Goal: Obtain resource: Obtain resource

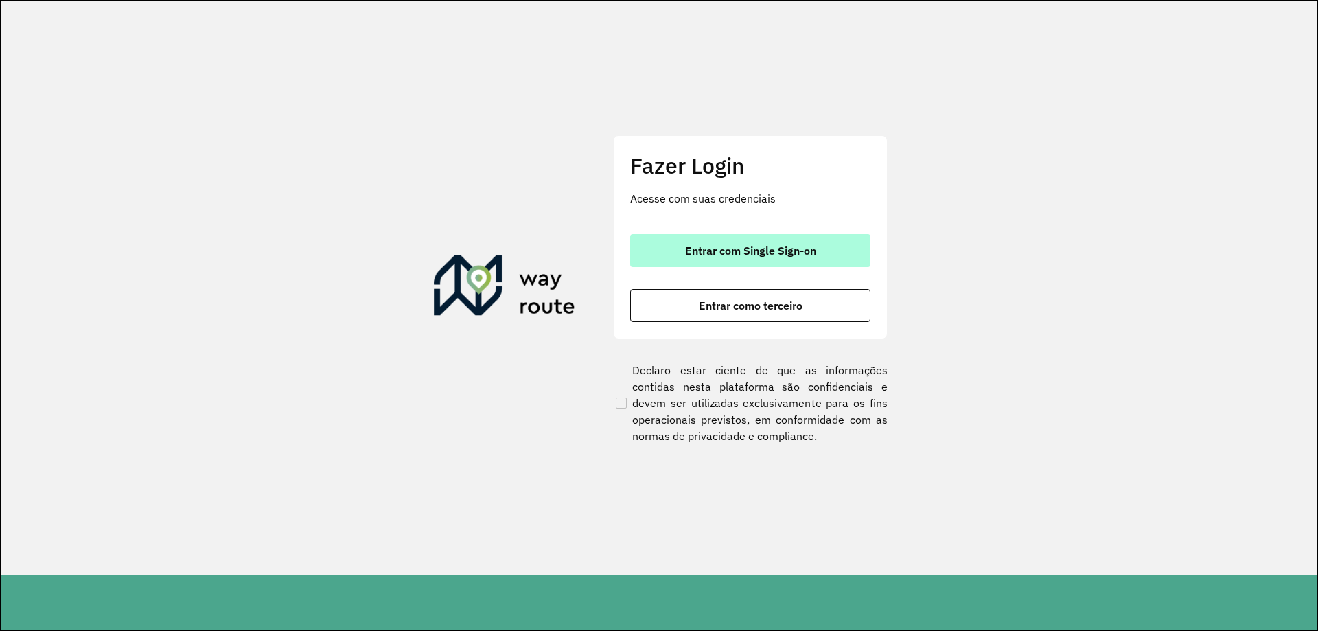
click at [679, 240] on button "Entrar com Single Sign-on" at bounding box center [750, 250] width 240 height 33
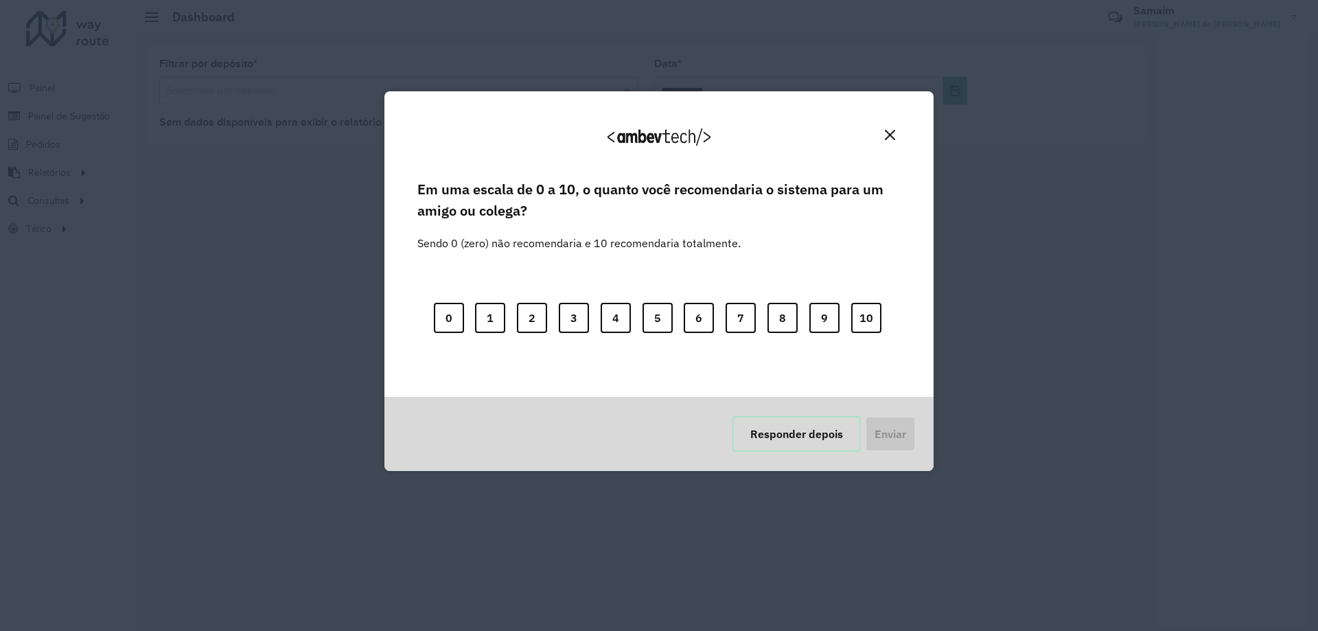
click at [769, 433] on button "Responder depois" at bounding box center [796, 434] width 128 height 36
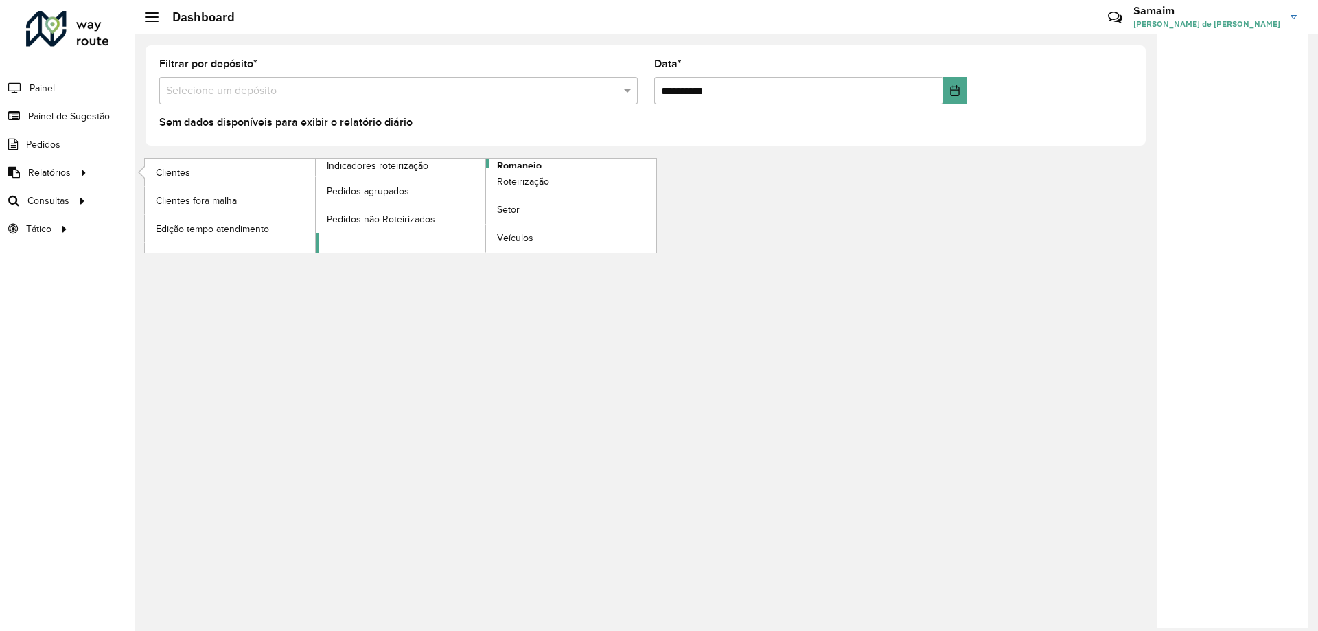
click at [504, 165] on span "Romaneio" at bounding box center [519, 166] width 45 height 14
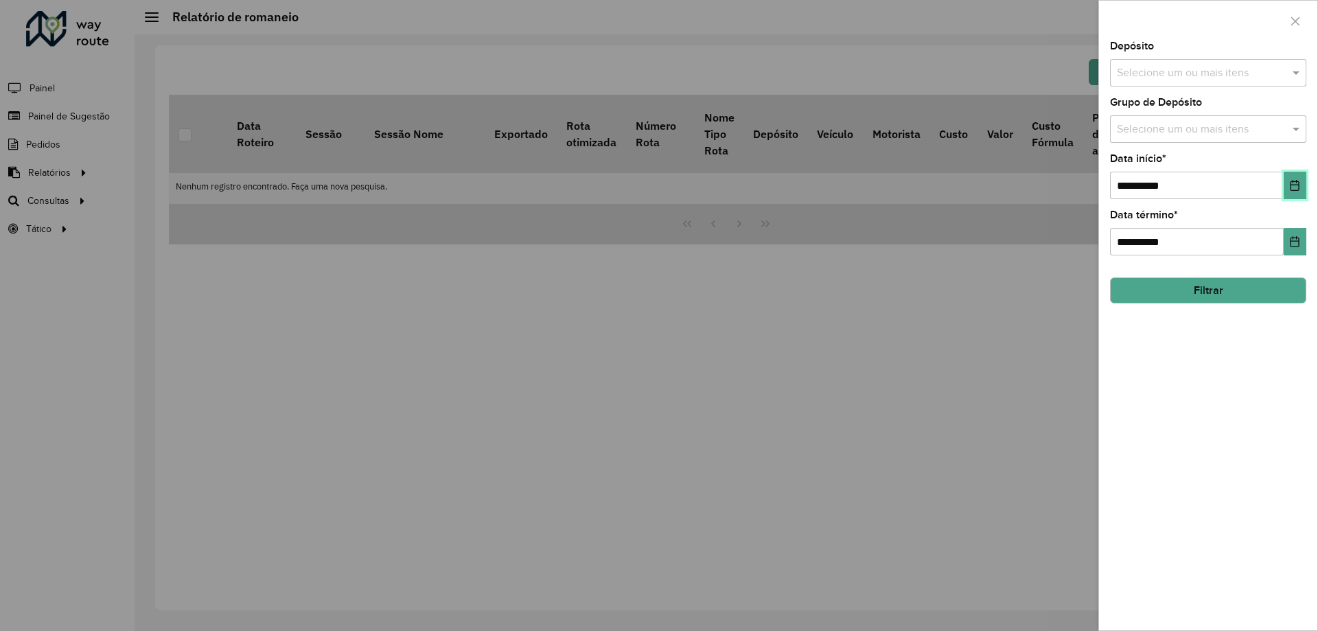
click at [1293, 177] on button "Choose Date" at bounding box center [1294, 185] width 23 height 27
click at [1217, 70] on input "text" at bounding box center [1201, 73] width 176 height 16
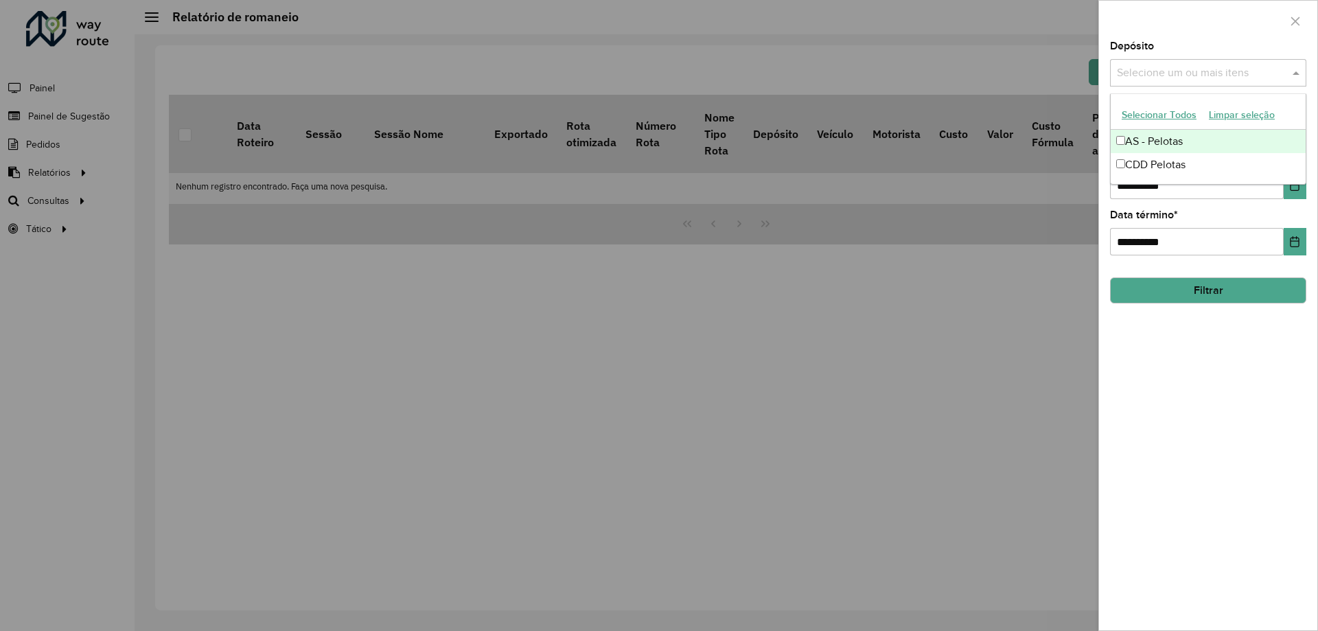
click at [1171, 109] on button "Selecionar Todos" at bounding box center [1158, 114] width 87 height 21
click at [1217, 43] on div "Depósito Selecione um ou mais itens AS - Pelotas × CDD Pelotas × ×" at bounding box center [1208, 63] width 196 height 45
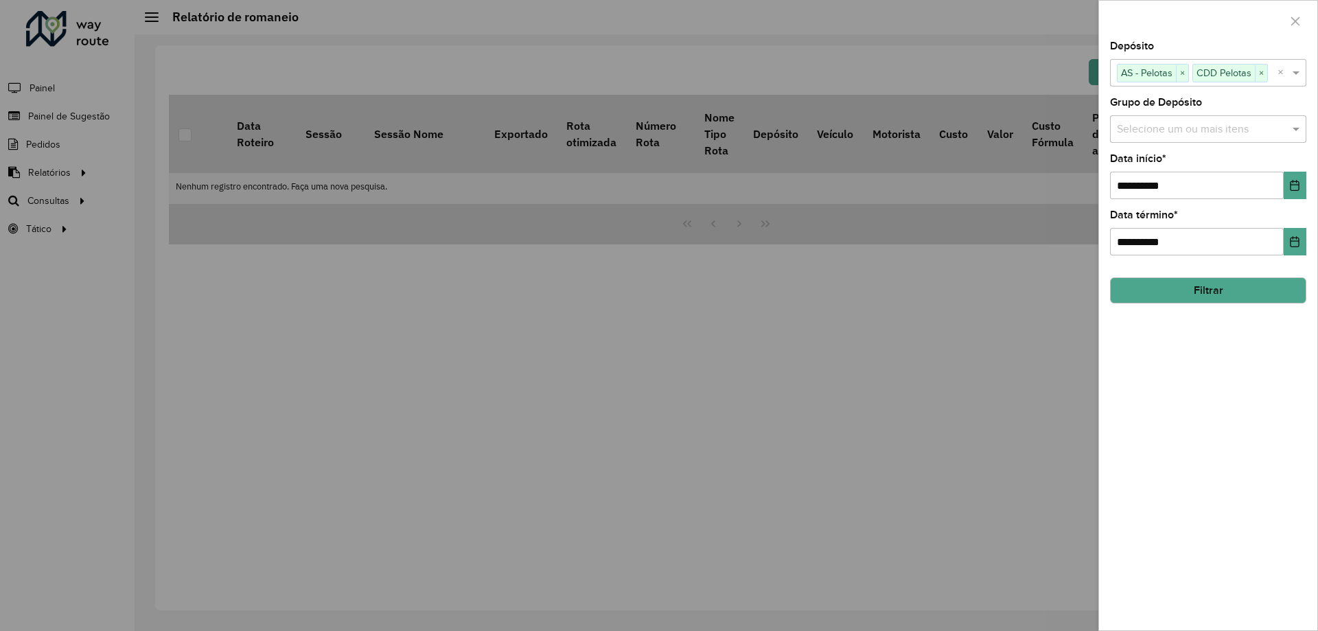
click at [1188, 126] on input "text" at bounding box center [1201, 129] width 176 height 16
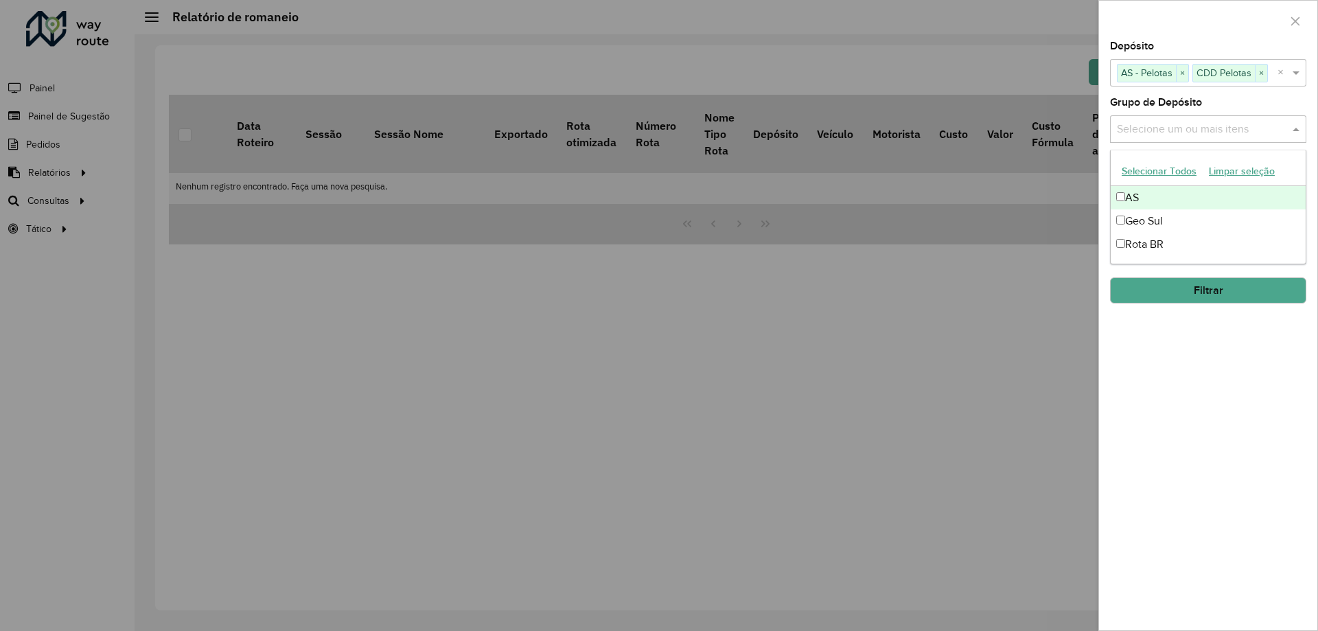
click at [1162, 168] on button "Selecionar Todos" at bounding box center [1158, 171] width 87 height 21
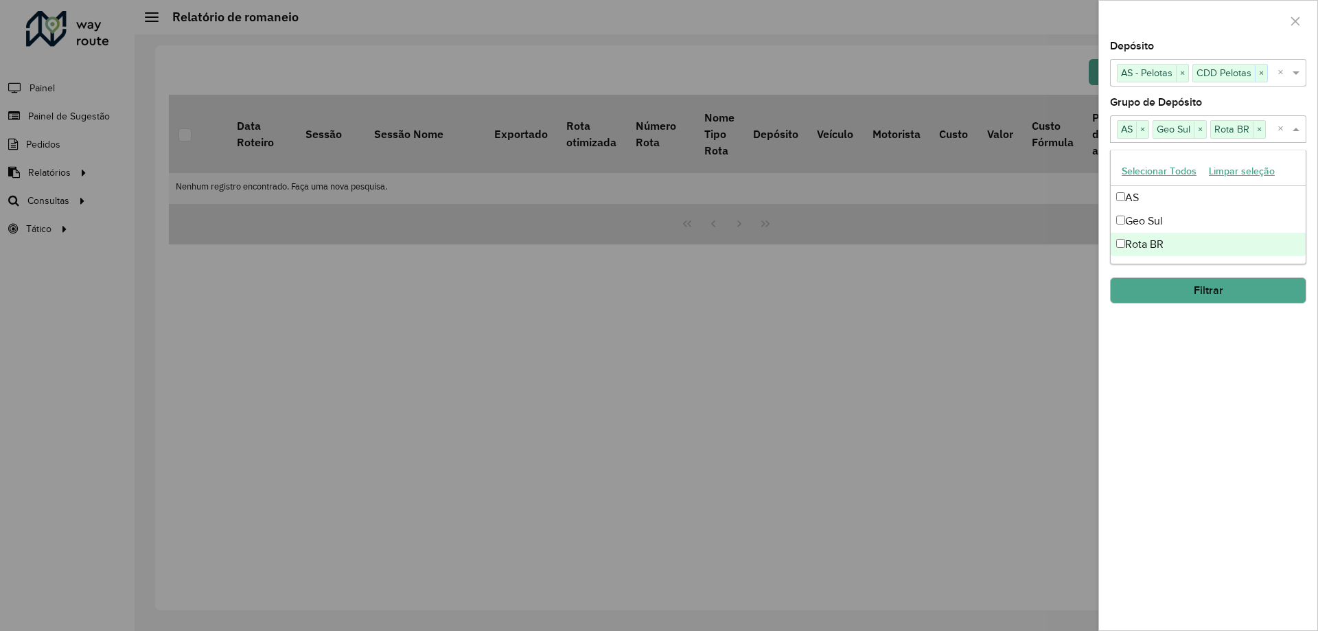
click at [1154, 360] on div "**********" at bounding box center [1208, 335] width 218 height 589
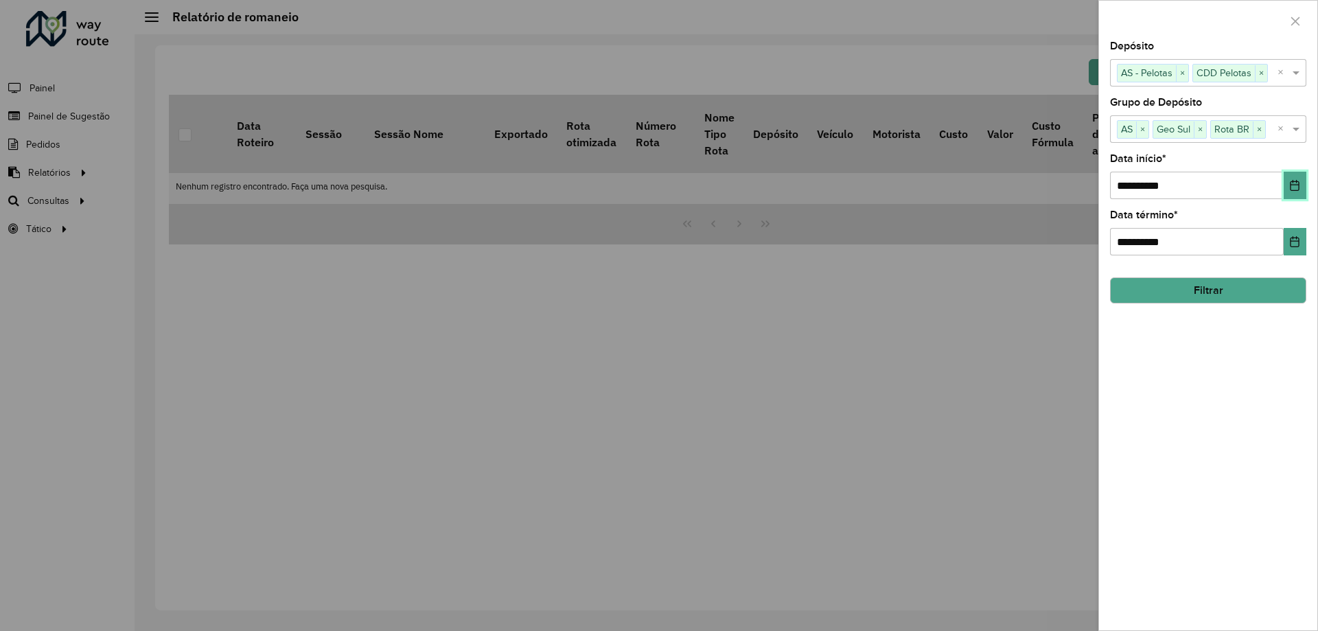
click at [1292, 181] on icon "Choose Date" at bounding box center [1294, 185] width 11 height 11
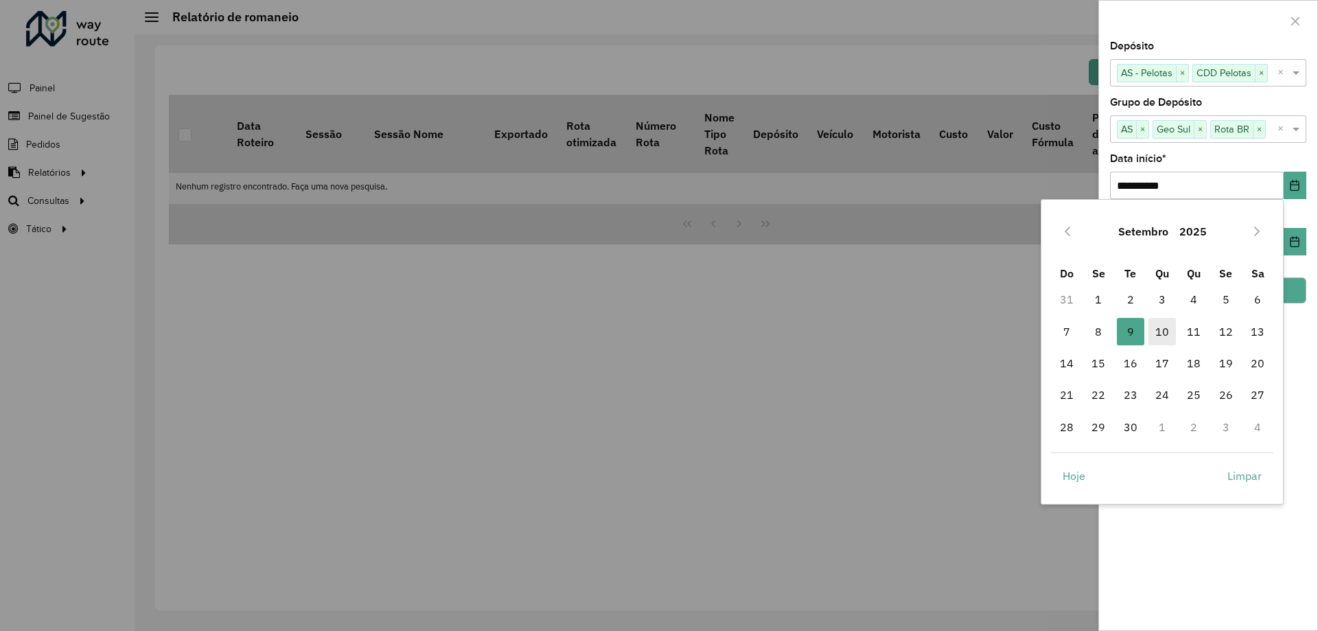
click at [1162, 331] on span "10" at bounding box center [1161, 331] width 27 height 27
type input "**********"
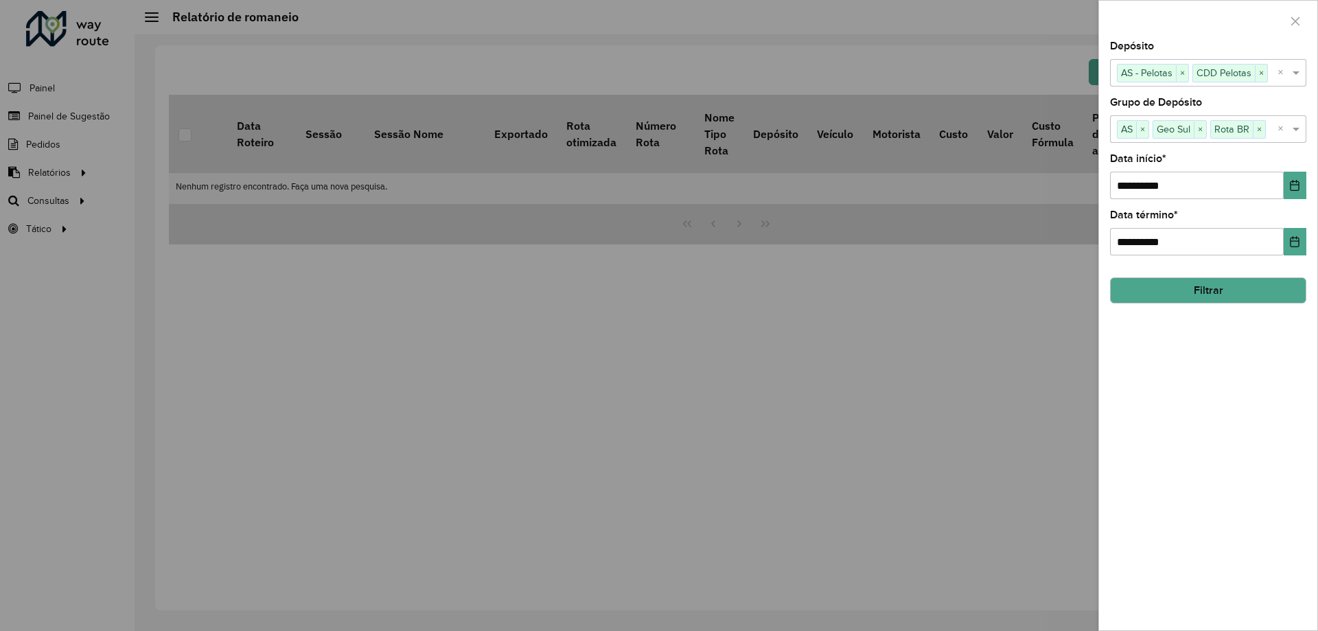
click at [1178, 279] on button "Filtrar" at bounding box center [1208, 290] width 196 height 26
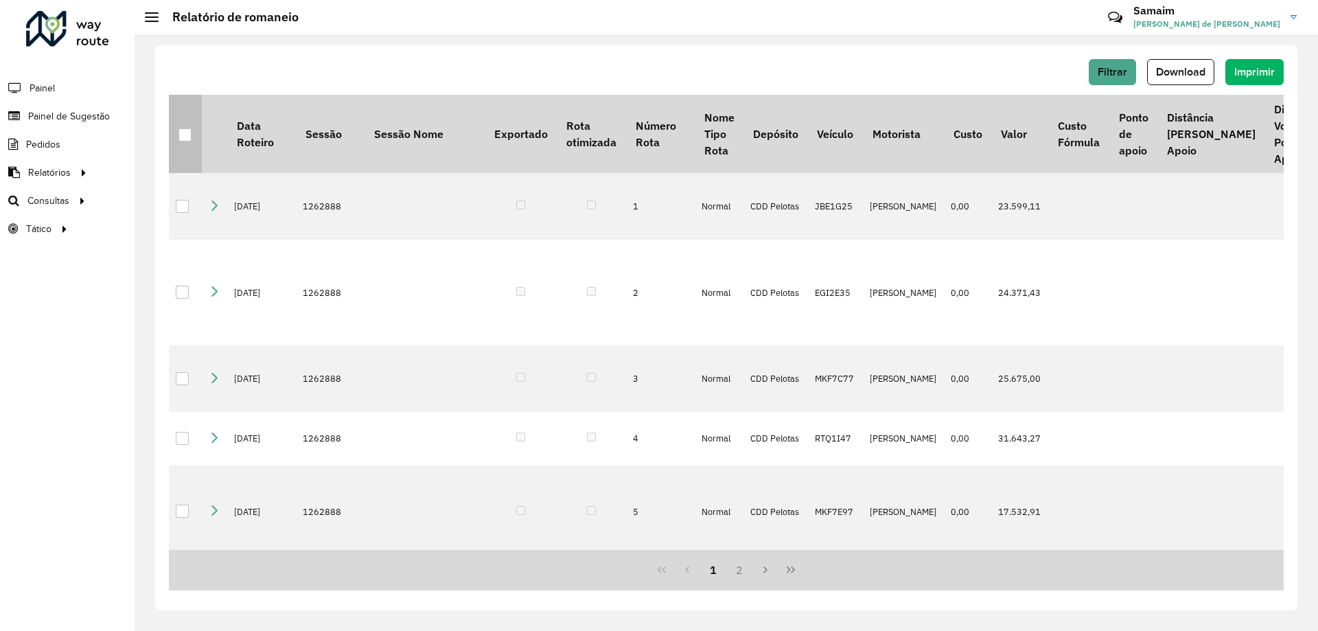
click at [192, 134] on th at bounding box center [185, 134] width 33 height 78
click at [178, 137] on div at bounding box center [184, 134] width 13 height 13
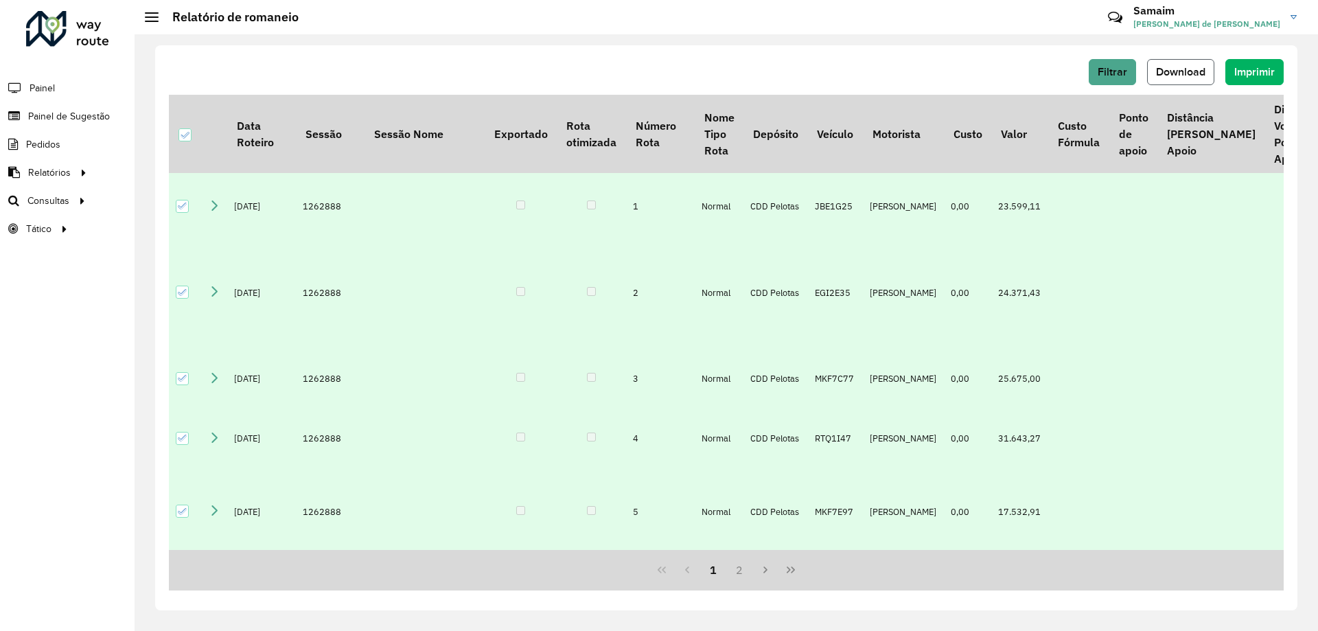
click at [1204, 73] on span "Download" at bounding box center [1180, 72] width 49 height 12
